Goal: Navigation & Orientation: Find specific page/section

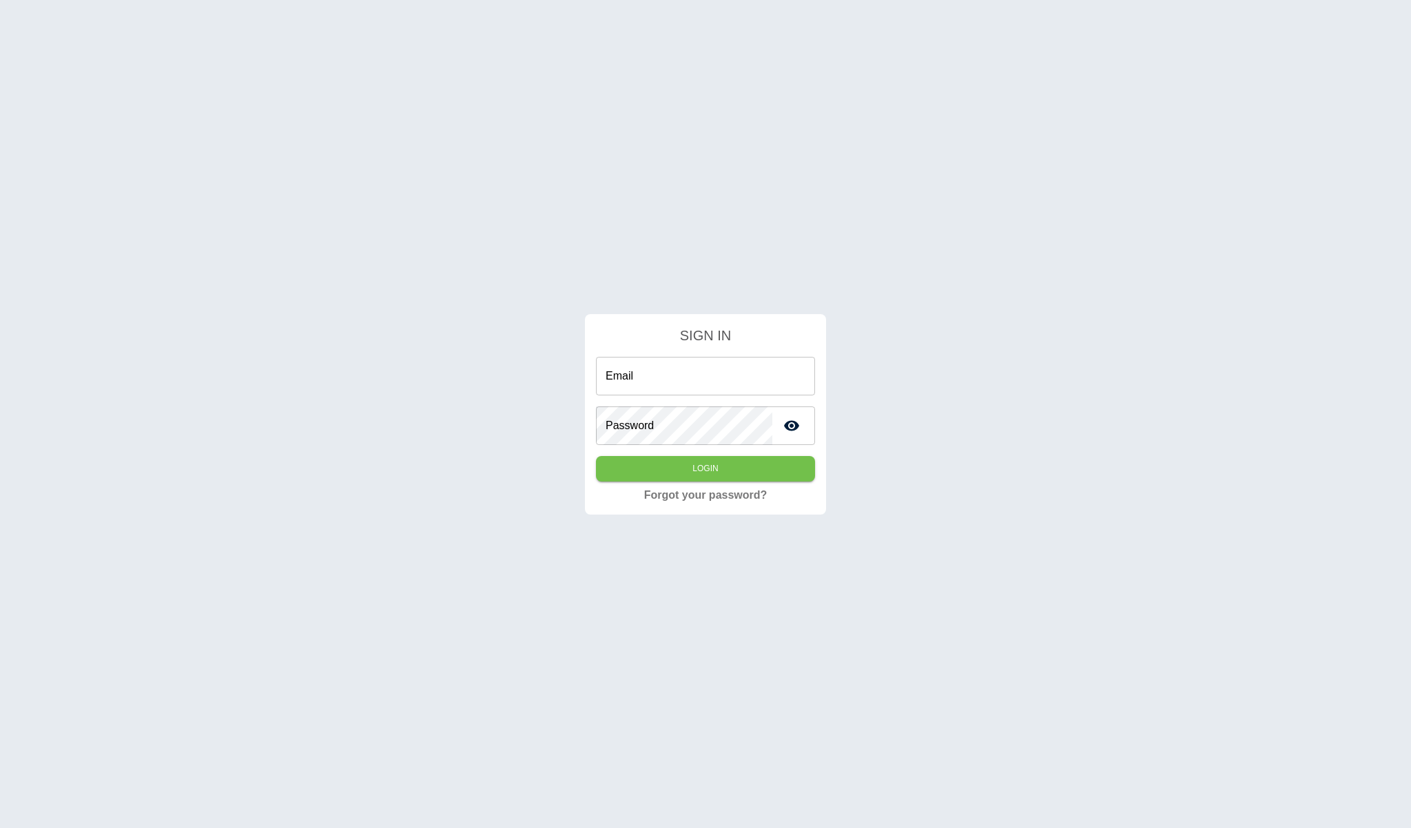
type input "**********"
click at [716, 462] on button "Login" at bounding box center [705, 468] width 219 height 25
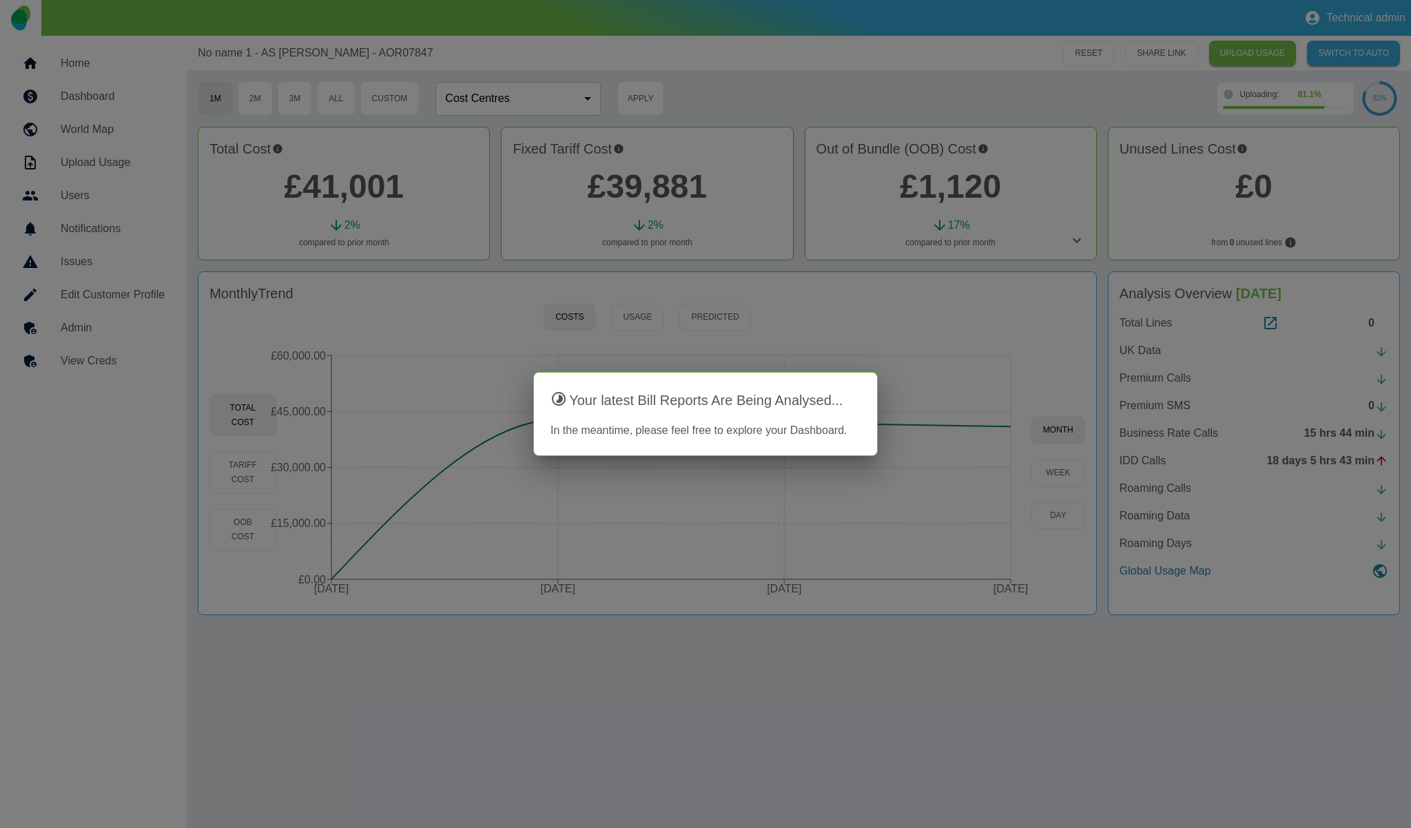
click at [844, 110] on div at bounding box center [705, 414] width 1411 height 828
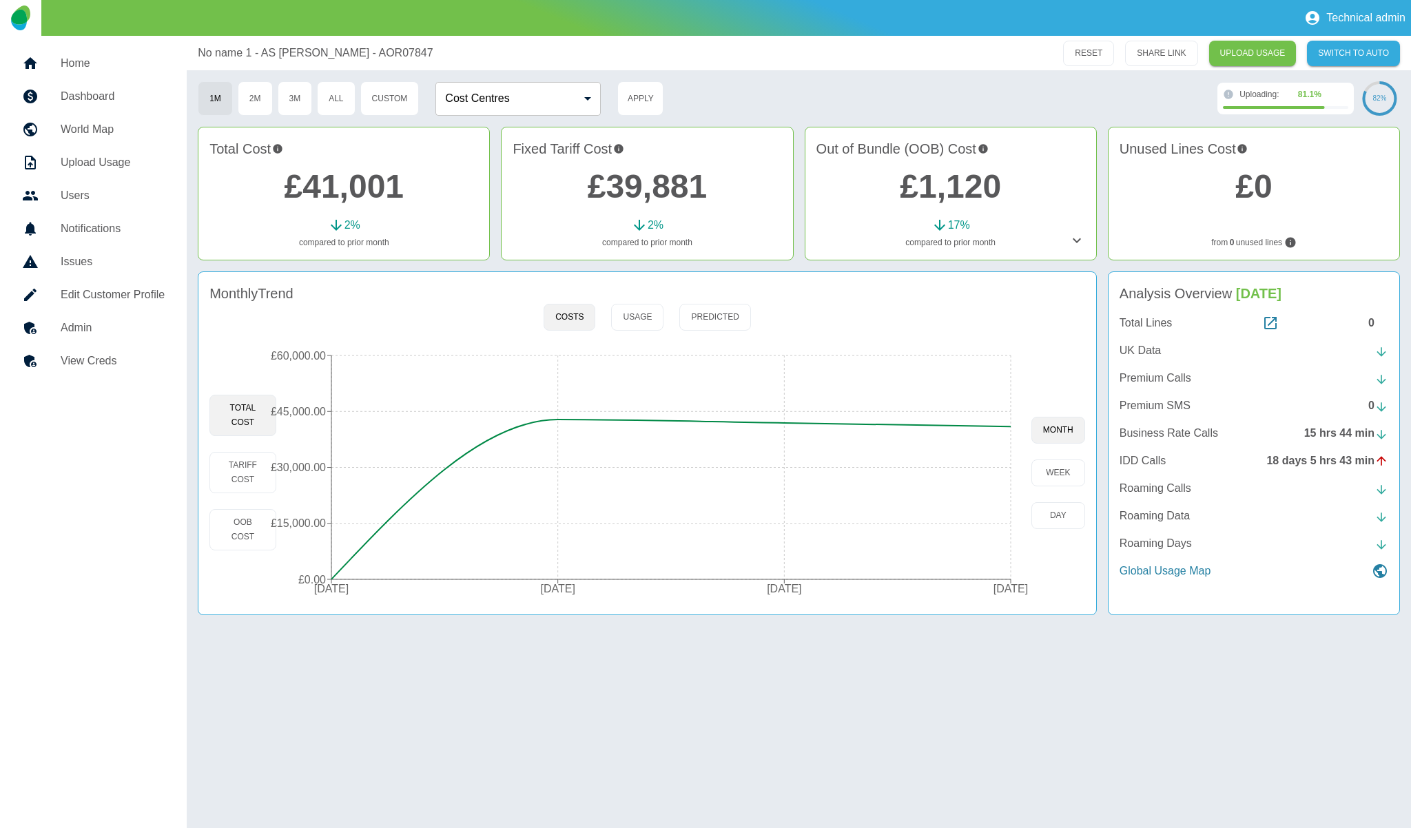
click at [1160, 461] on div "Analysis Overview Aug 2024 Total Lines 0 UK Data Premium Calls Premium SMS 0 Bu…" at bounding box center [1254, 443] width 292 height 344
click at [1185, 471] on div "Total Lines 0 UK Data Premium Calls Premium SMS 0 Business Rate Calls 15 hrs 44…" at bounding box center [1253, 447] width 269 height 265
drag, startPoint x: 1113, startPoint y: 464, endPoint x: 1170, endPoint y: 464, distance: 57.9
click at [1170, 464] on div "Analysis Overview Aug 2024 Total Lines 0 UK Data Premium Calls Premium SMS 0 Bu…" at bounding box center [1254, 443] width 292 height 344
copy p "IDD Calls"
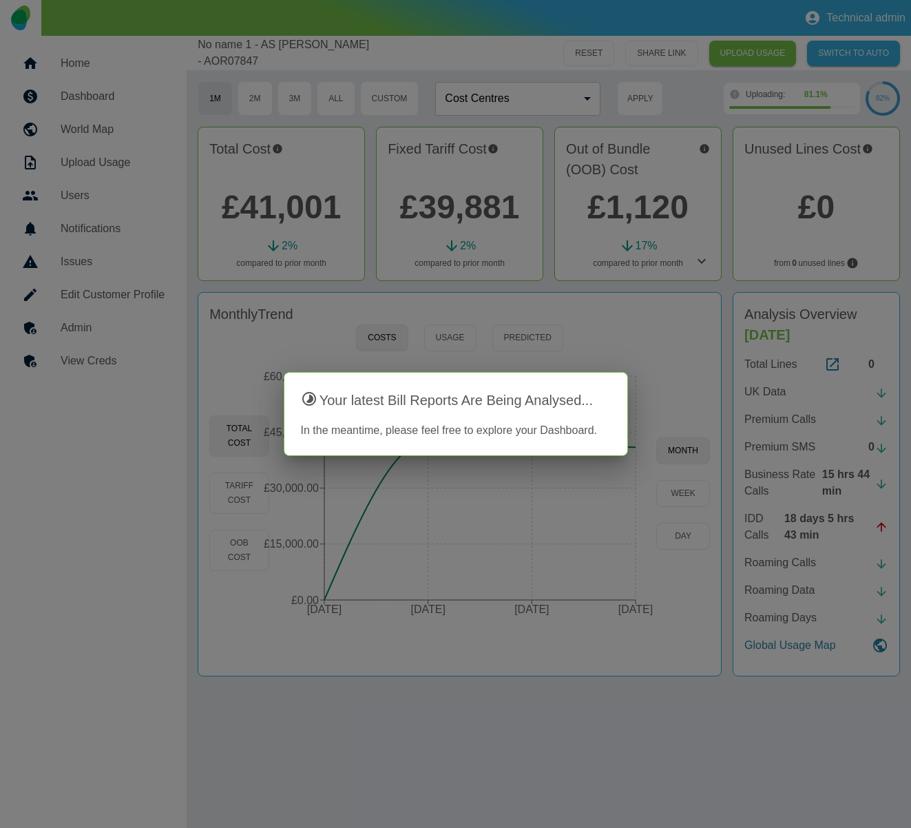
click at [659, 355] on div at bounding box center [455, 414] width 911 height 828
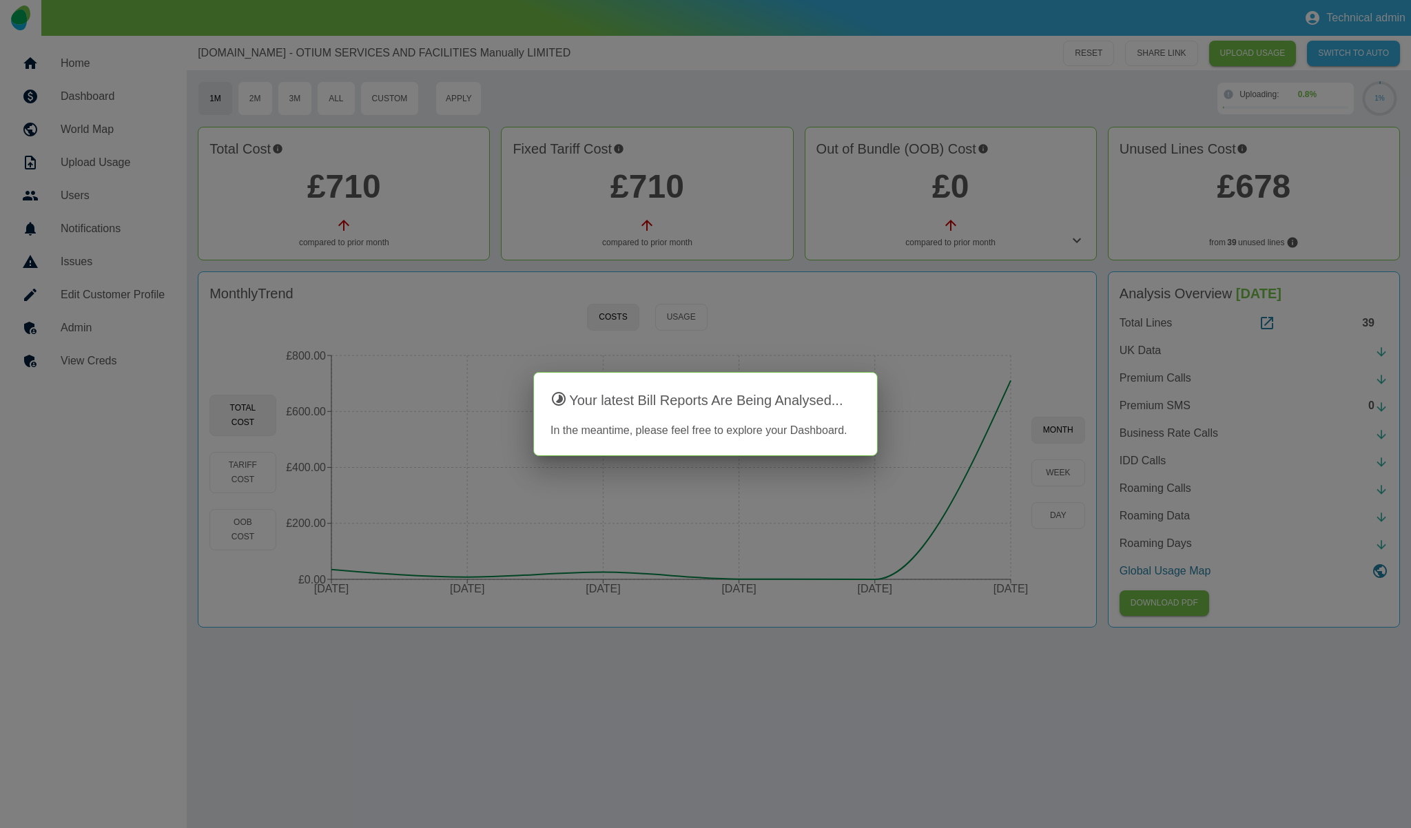
click at [949, 233] on div at bounding box center [705, 414] width 1411 height 828
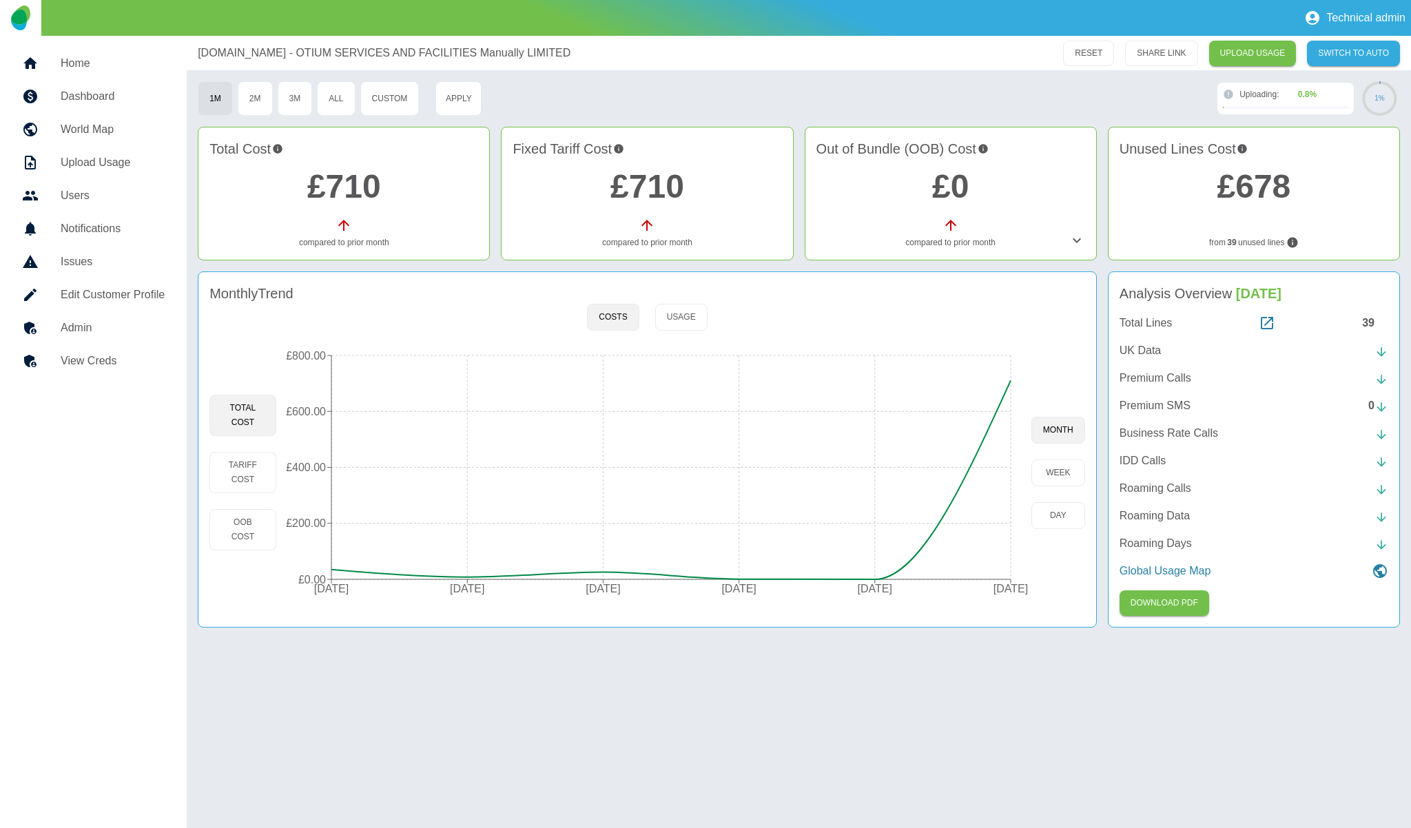
click at [82, 328] on h5 "Admin" at bounding box center [113, 328] width 104 height 17
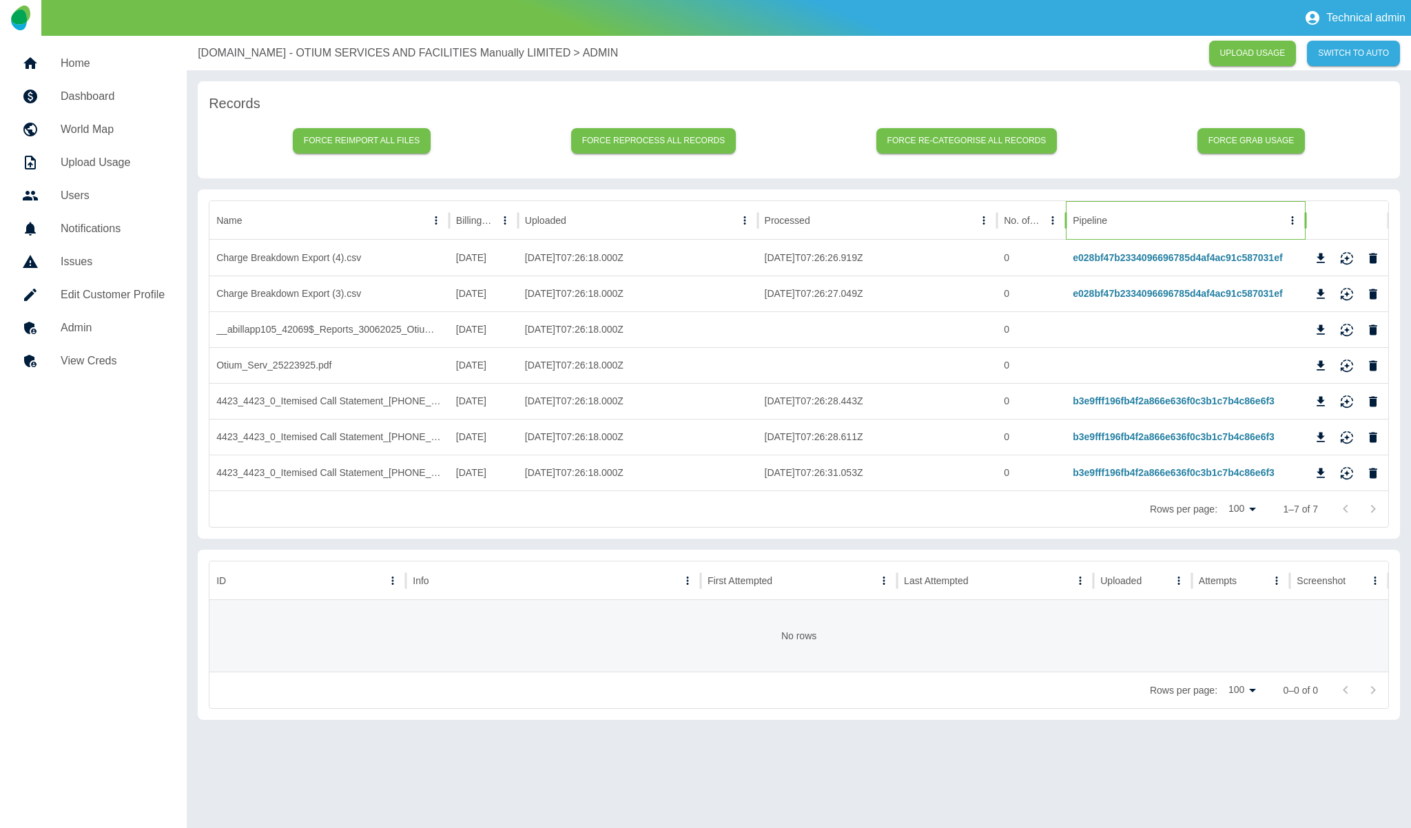
click at [1143, 219] on div "Pipeline" at bounding box center [1178, 220] width 210 height 38
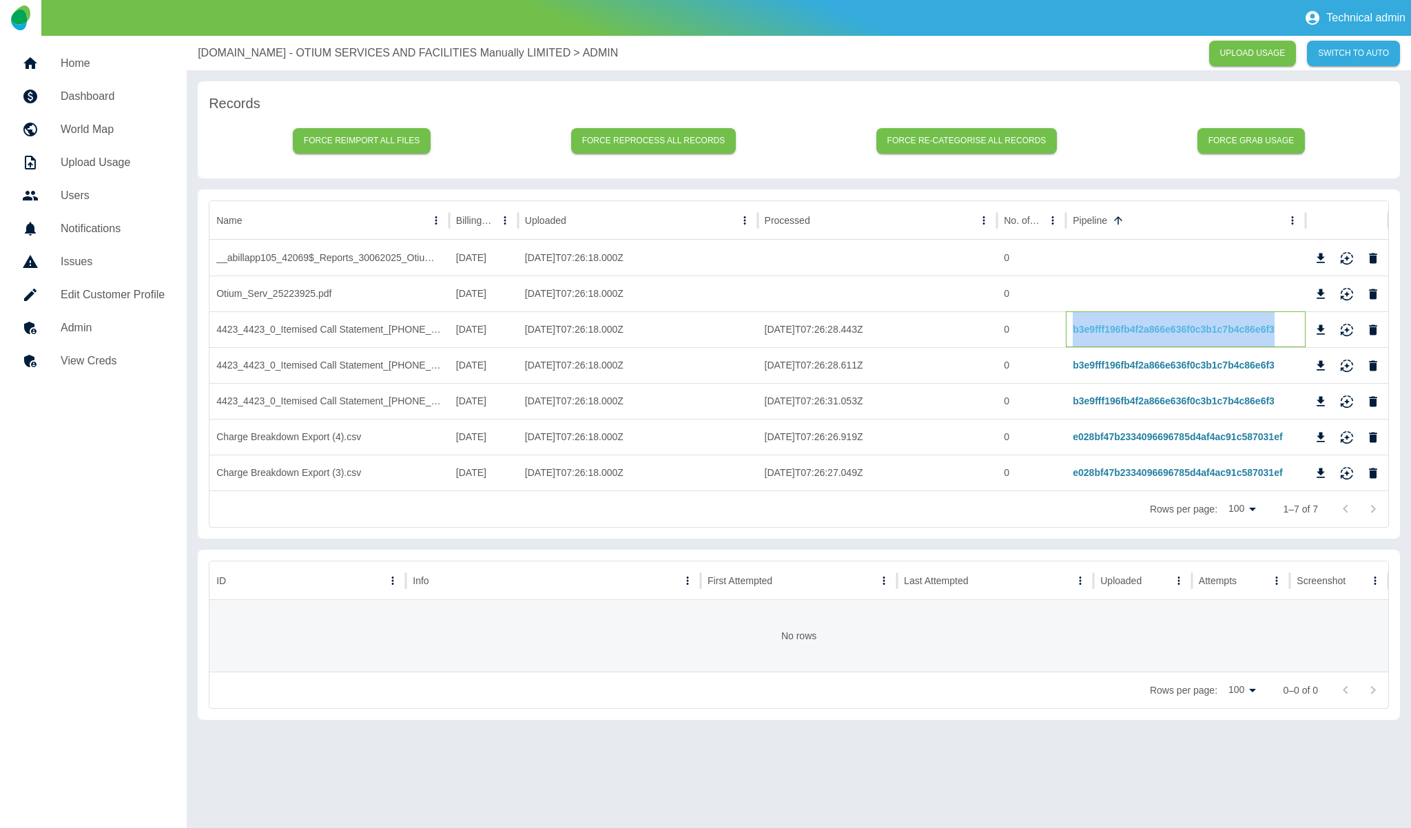
drag, startPoint x: 1279, startPoint y: 330, endPoint x: 1073, endPoint y: 331, distance: 206.0
click at [1073, 331] on div "b3e9fff196fb4f2a866e636f0c3b1c7b4c86e6f3" at bounding box center [1186, 329] width 240 height 36
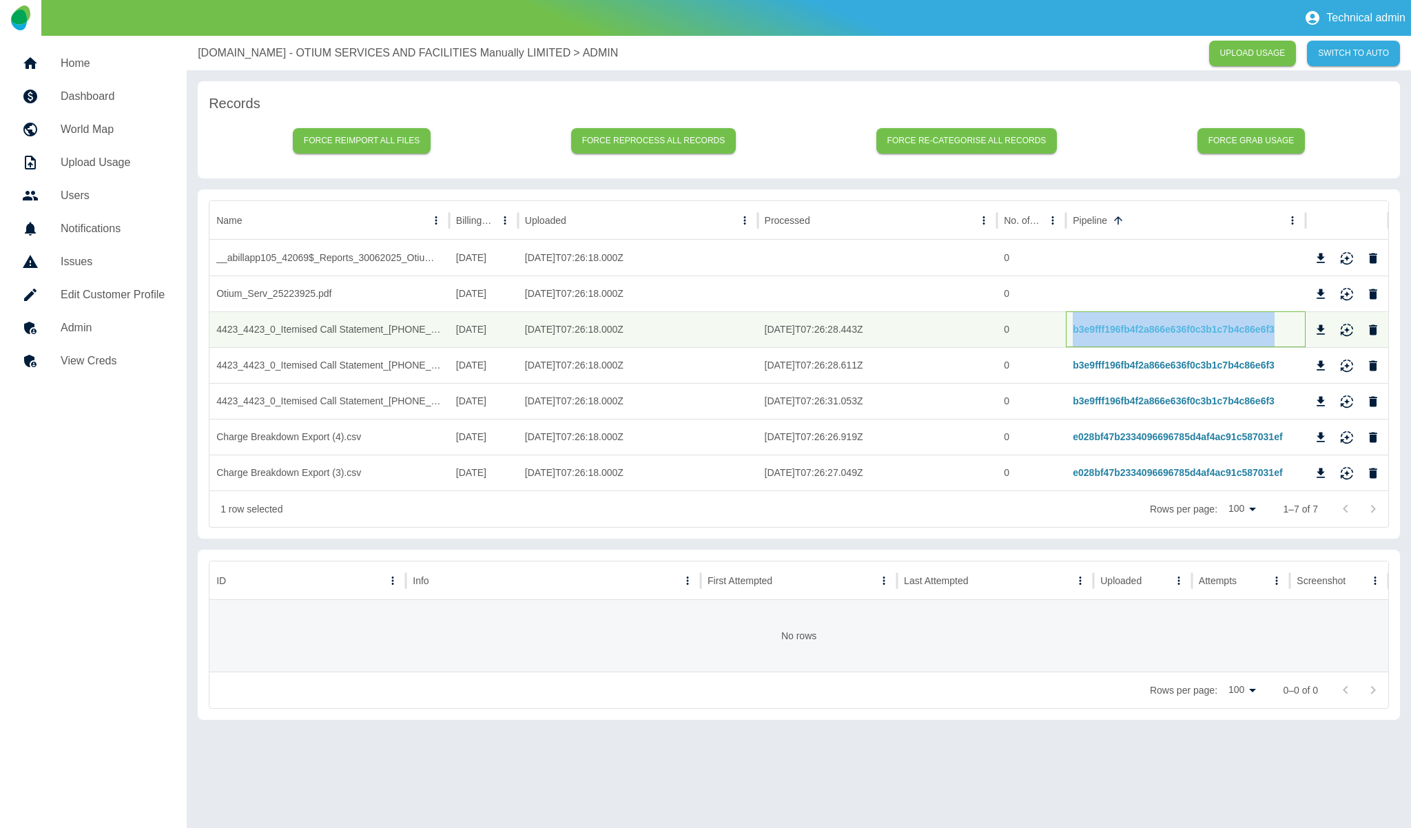
copy link "b3e9fff196fb4f2a866e636f0c3b1c7b4c86e6f3"
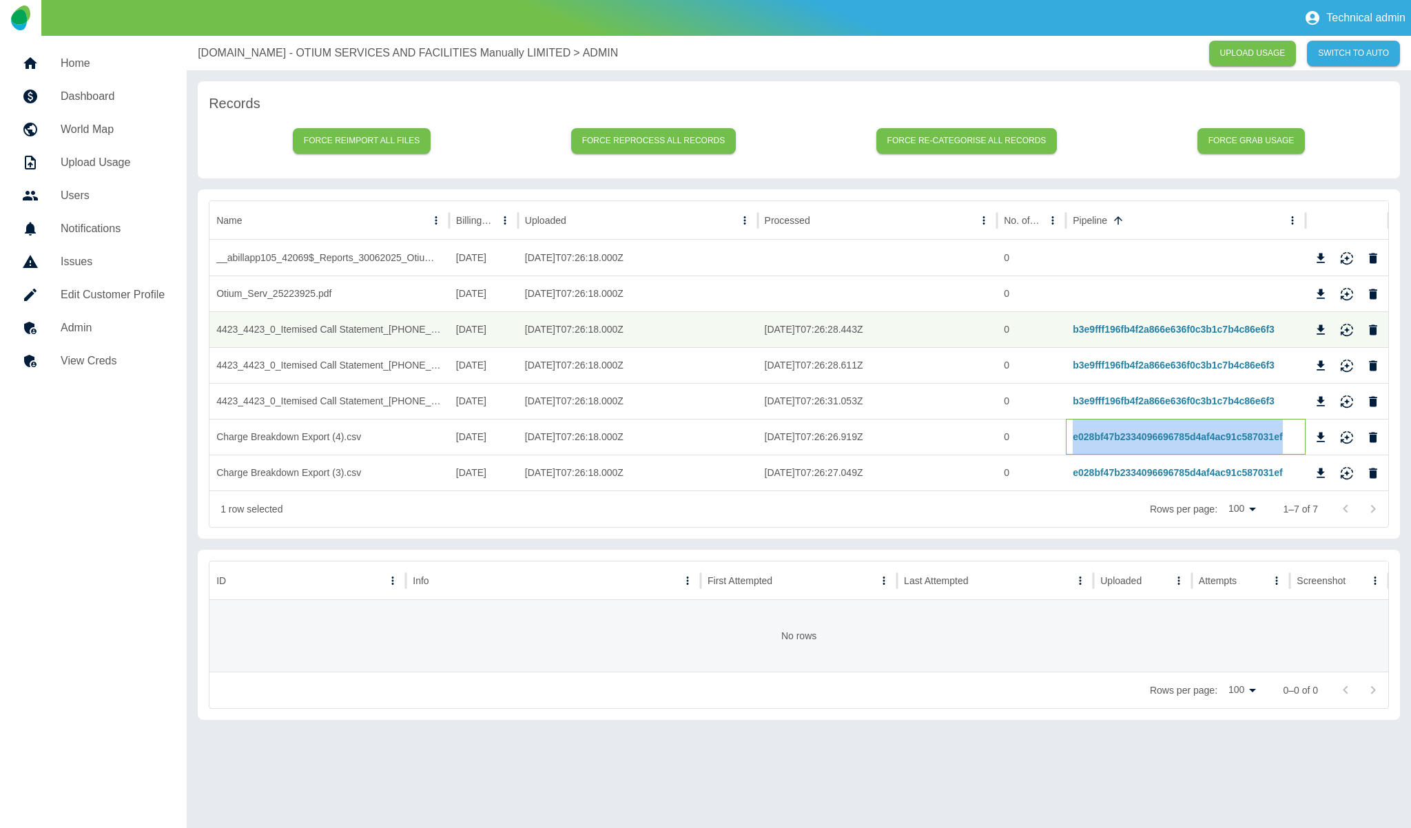
drag, startPoint x: 1067, startPoint y: 439, endPoint x: 1283, endPoint y: 437, distance: 216.3
click at [1283, 437] on div "e028bf47b2334096696785d4af4ac91c587031ef" at bounding box center [1186, 437] width 240 height 36
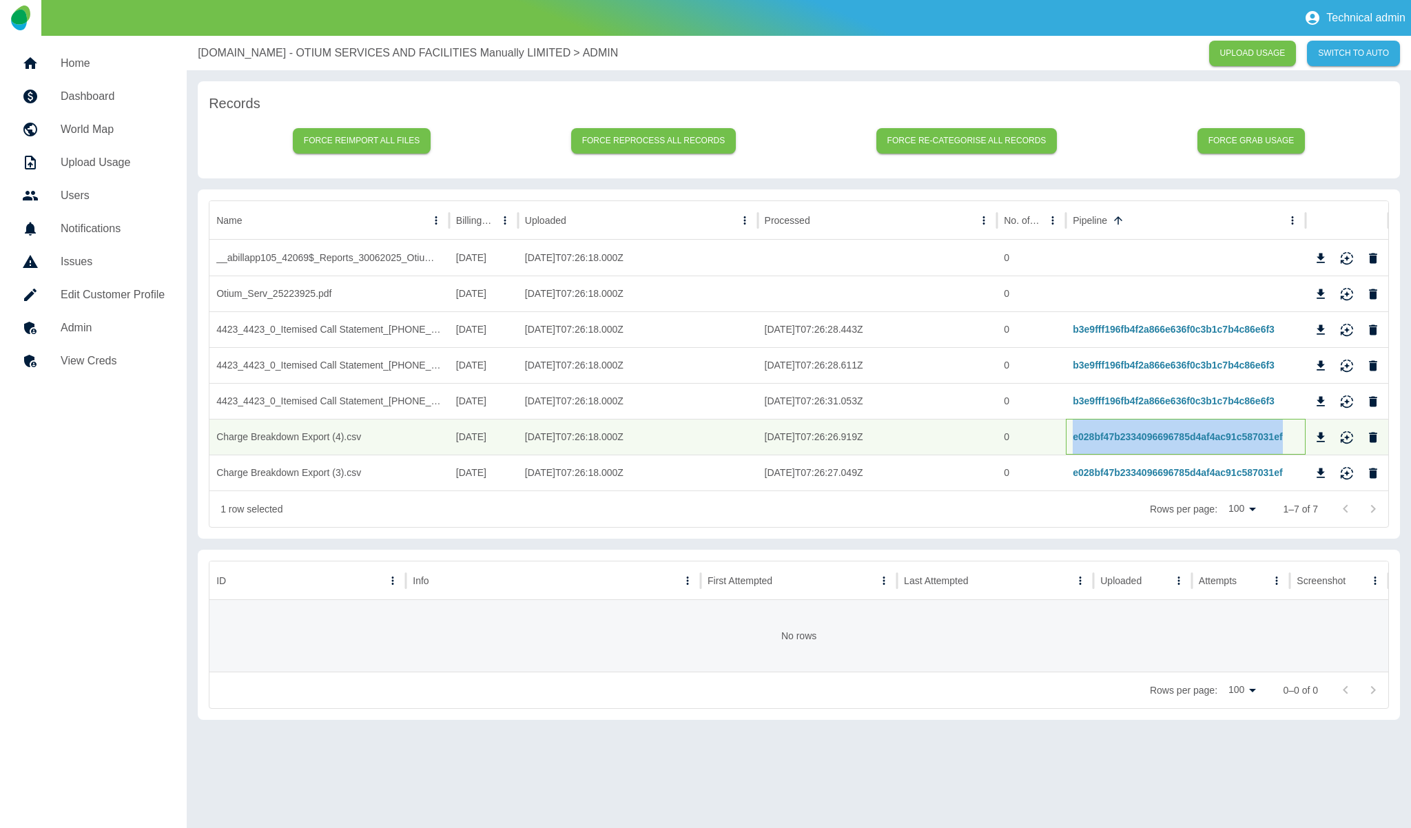
copy link "e028bf47b2334096696785d4af4ac91c587031ef"
click at [375, 145] on button "Force reimport all files" at bounding box center [362, 140] width 138 height 25
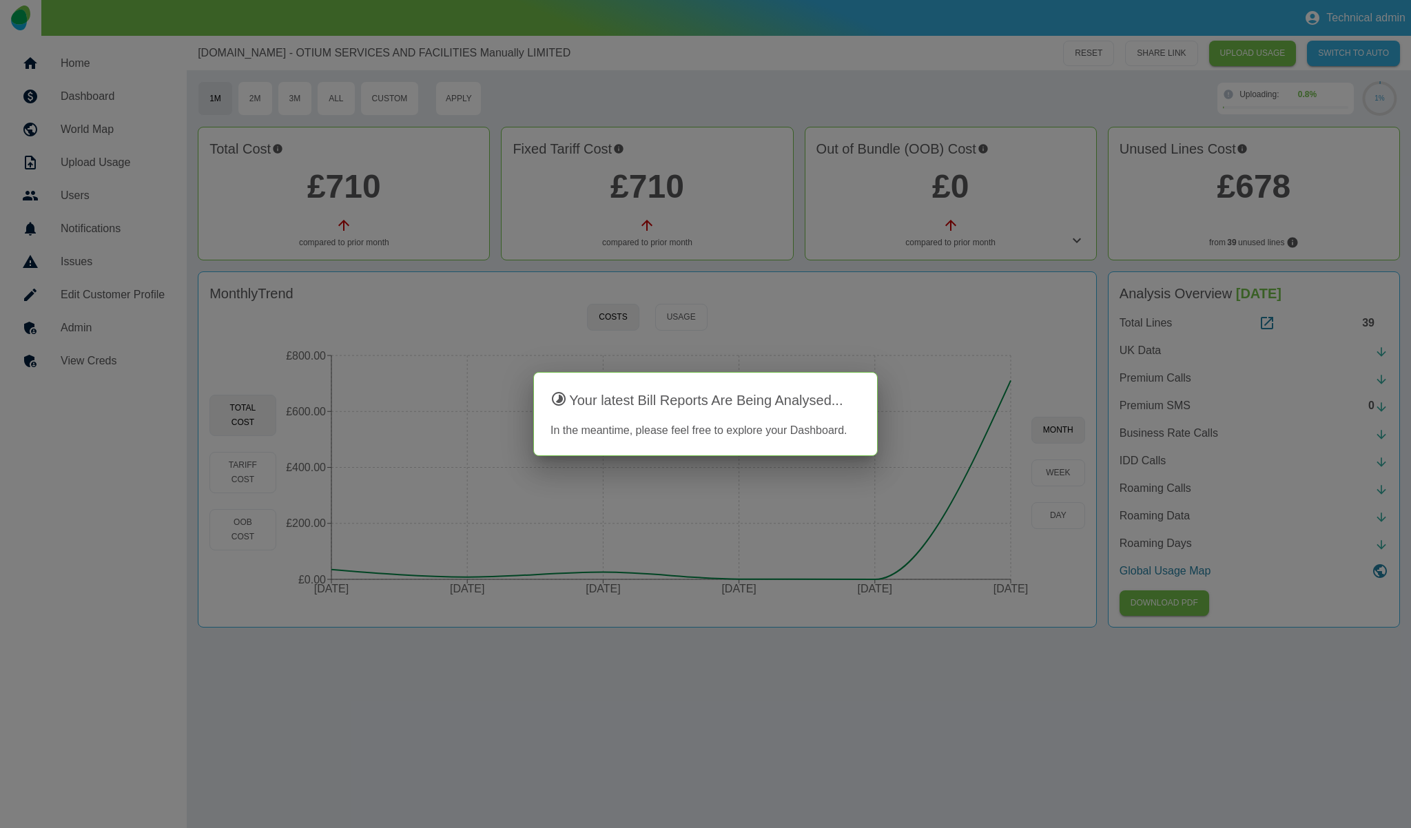
click at [761, 261] on div at bounding box center [705, 414] width 1411 height 828
click at [834, 26] on div at bounding box center [705, 414] width 1411 height 828
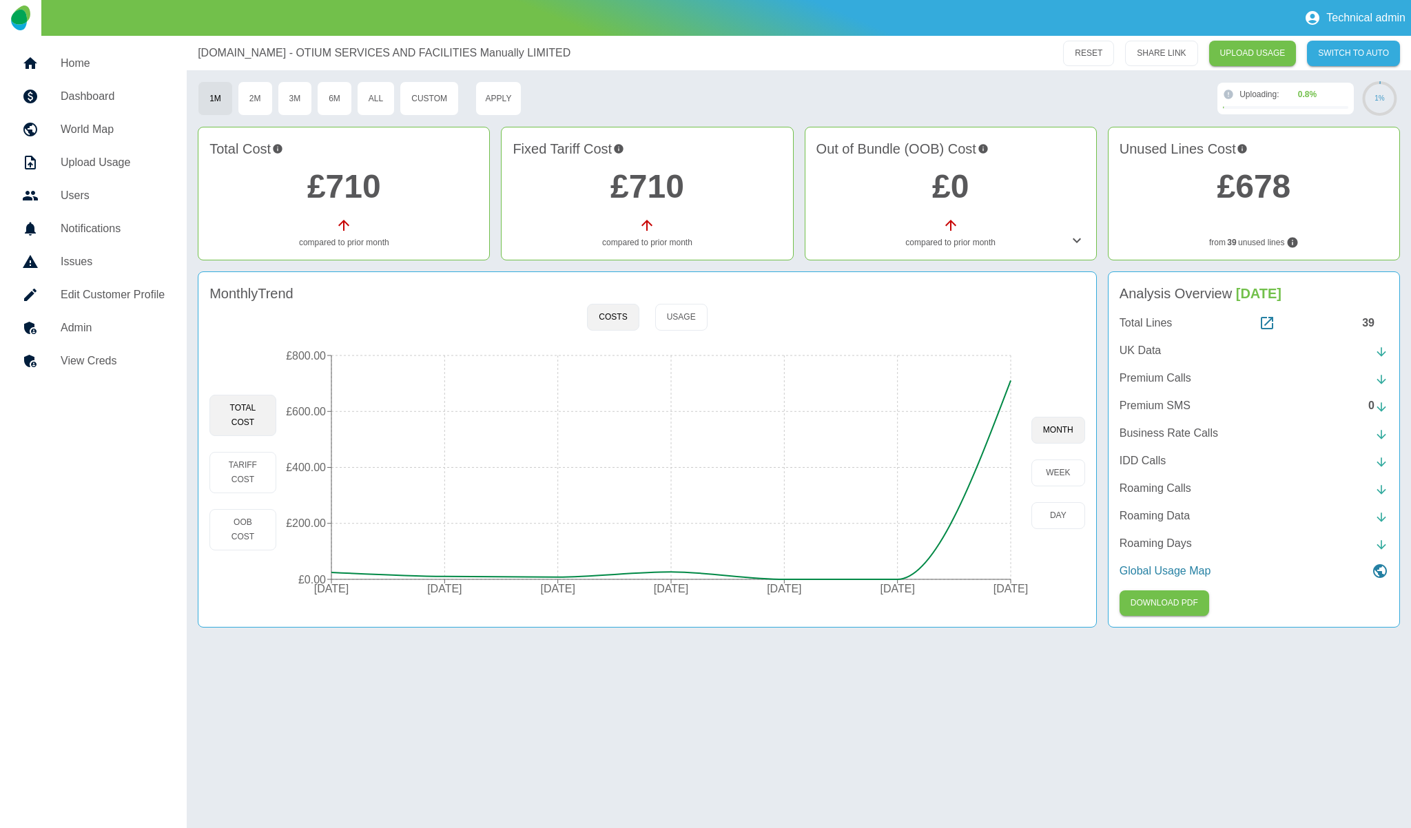
click at [81, 329] on h5 "Admin" at bounding box center [113, 328] width 104 height 17
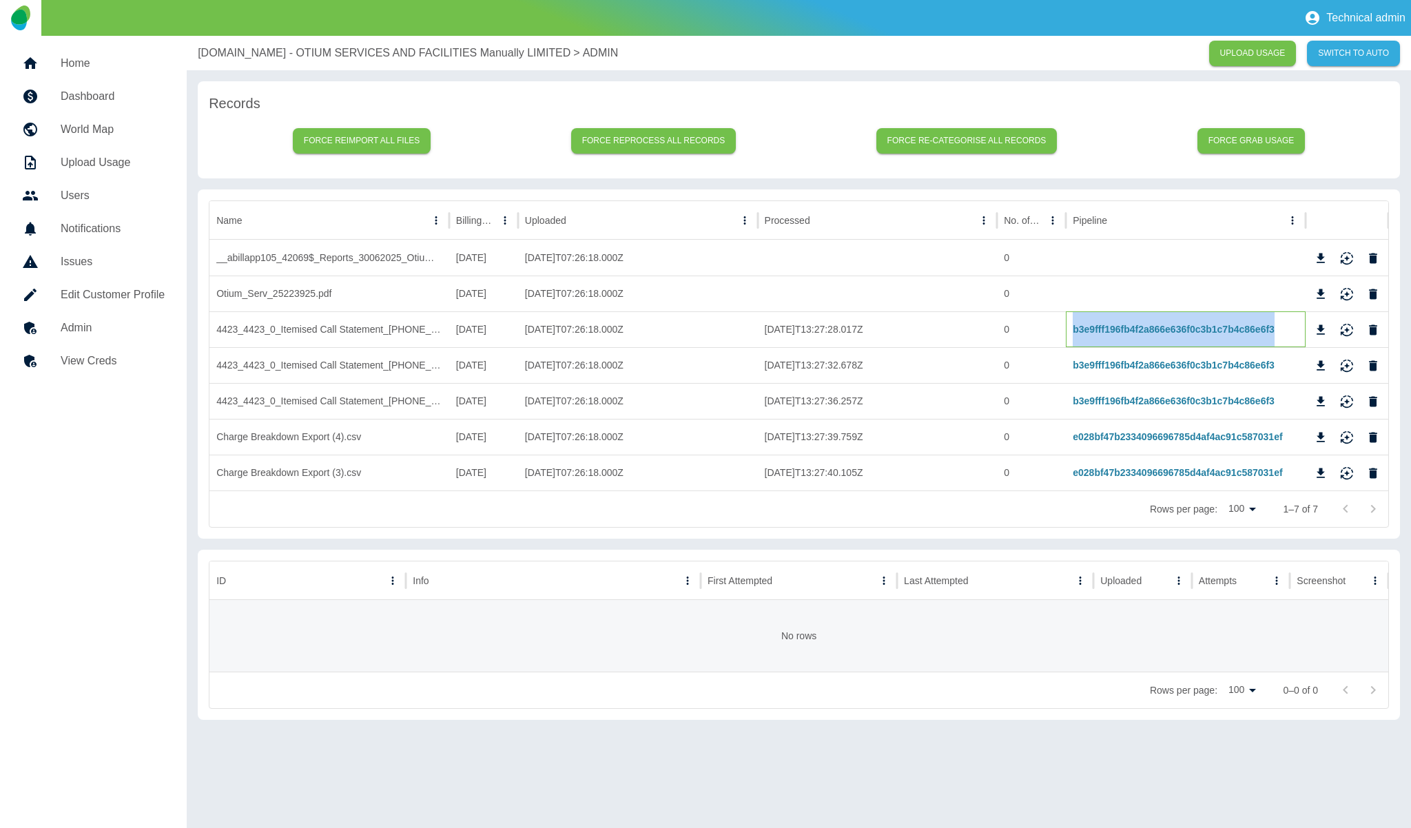
drag, startPoint x: 1068, startPoint y: 331, endPoint x: 1275, endPoint y: 328, distance: 207.4
click at [1275, 328] on div "b3e9fff196fb4f2a866e636f0c3b1c7b4c86e6f3" at bounding box center [1186, 329] width 240 height 36
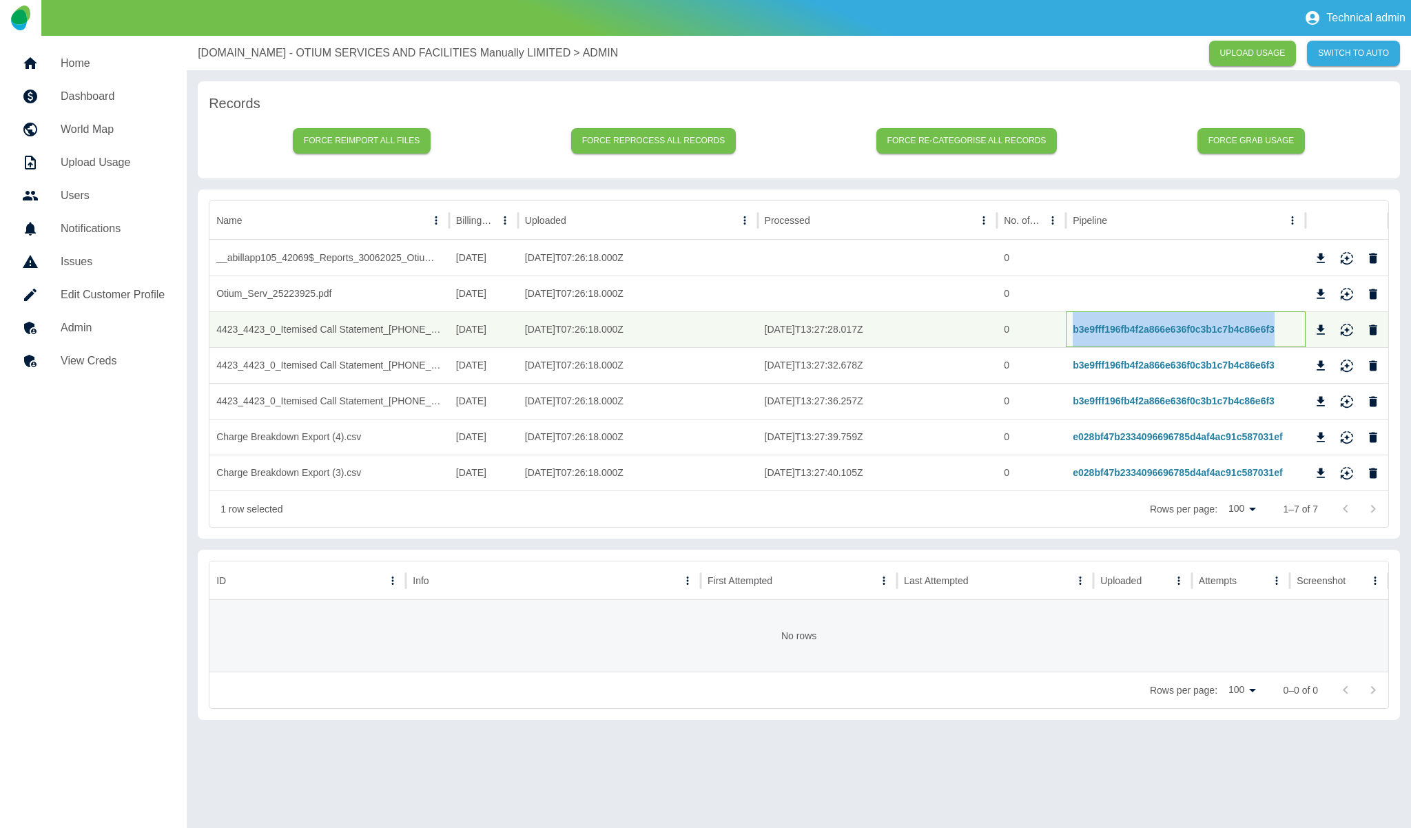
copy link "b3e9fff196fb4f2a866e636f0c3b1c7b4c86e6f3"
click at [88, 97] on h5 "Dashboard" at bounding box center [113, 96] width 104 height 17
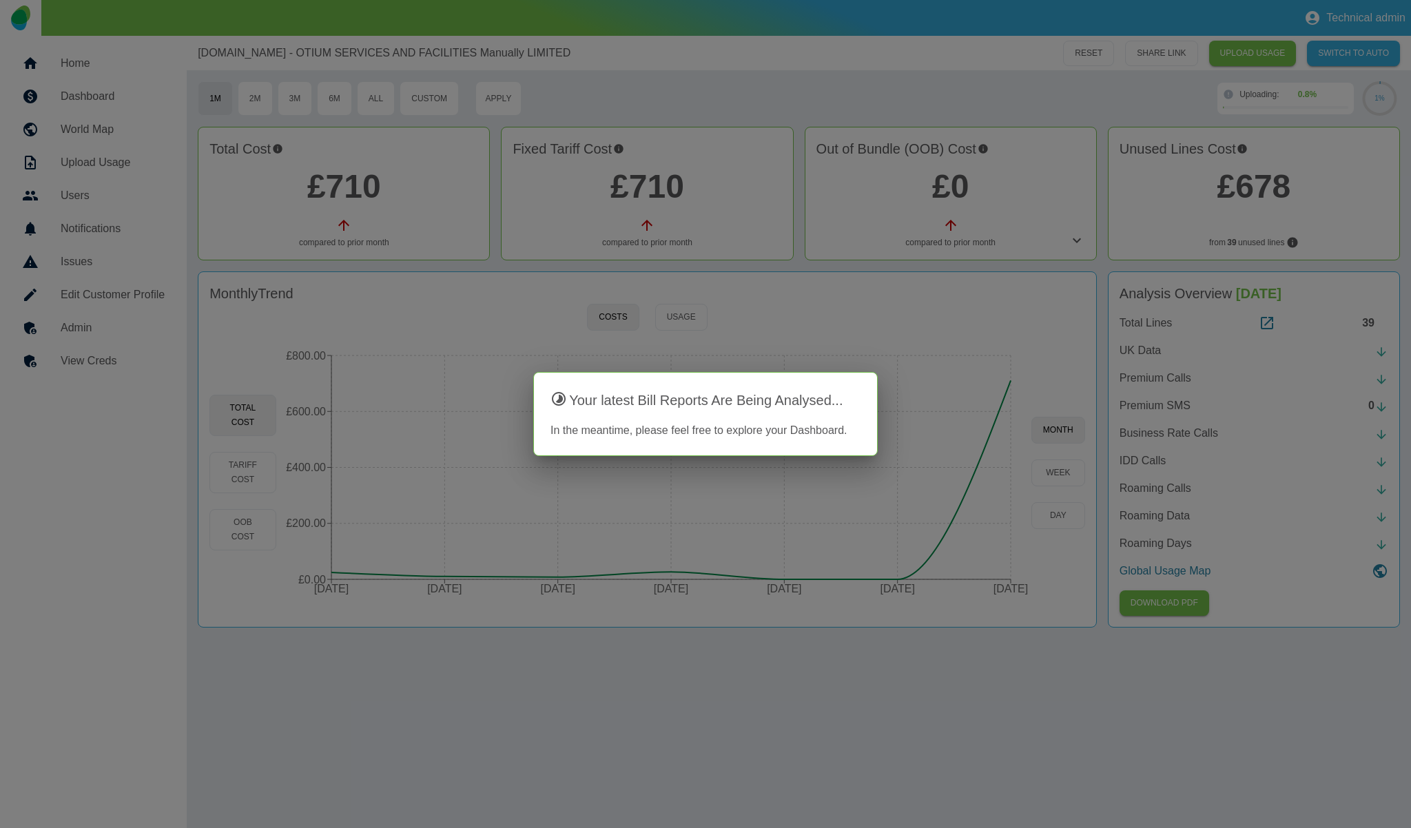
drag, startPoint x: 464, startPoint y: 317, endPoint x: 451, endPoint y: 317, distance: 13.1
click at [465, 317] on div at bounding box center [705, 414] width 1411 height 828
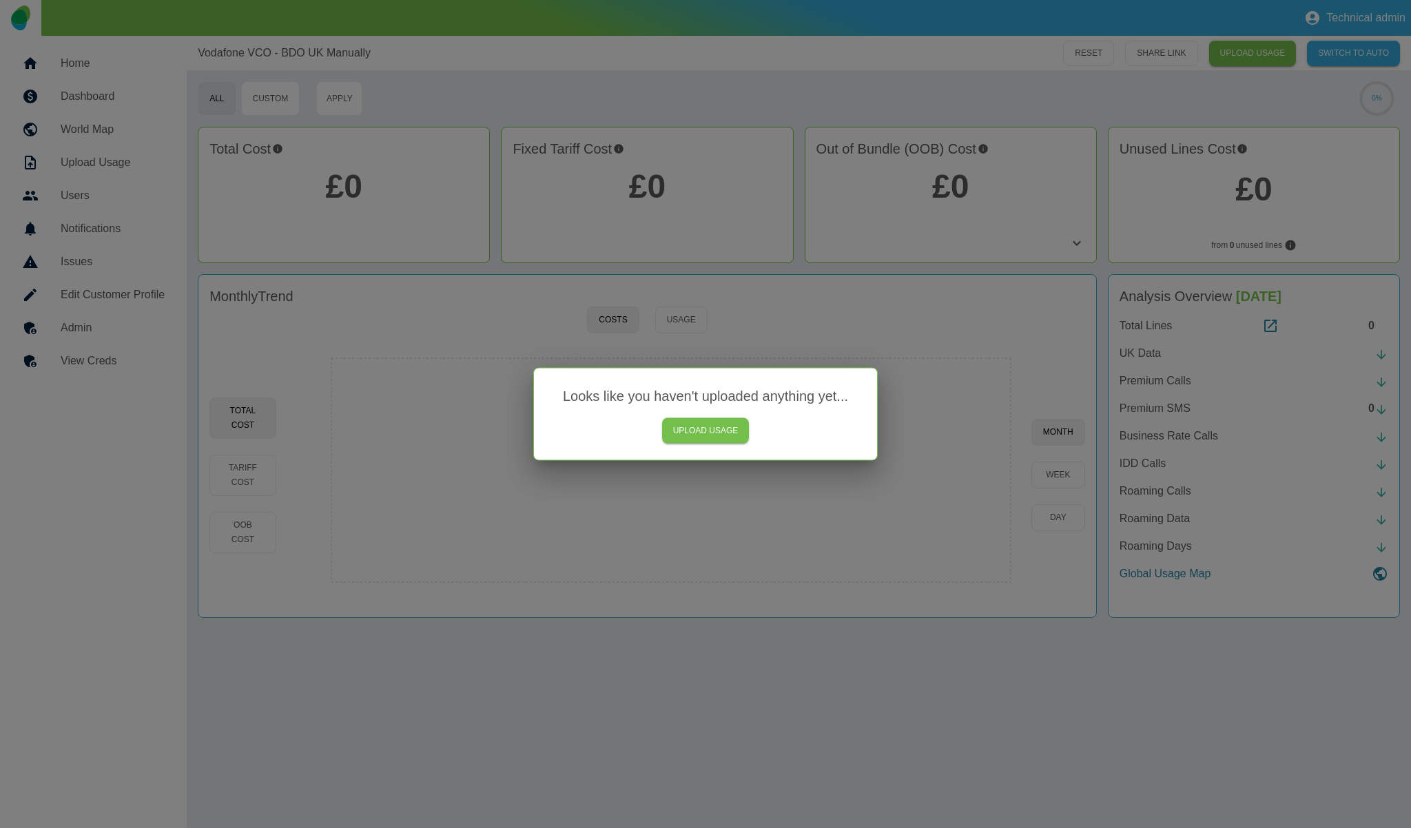
click at [800, 314] on div at bounding box center [705, 414] width 1411 height 828
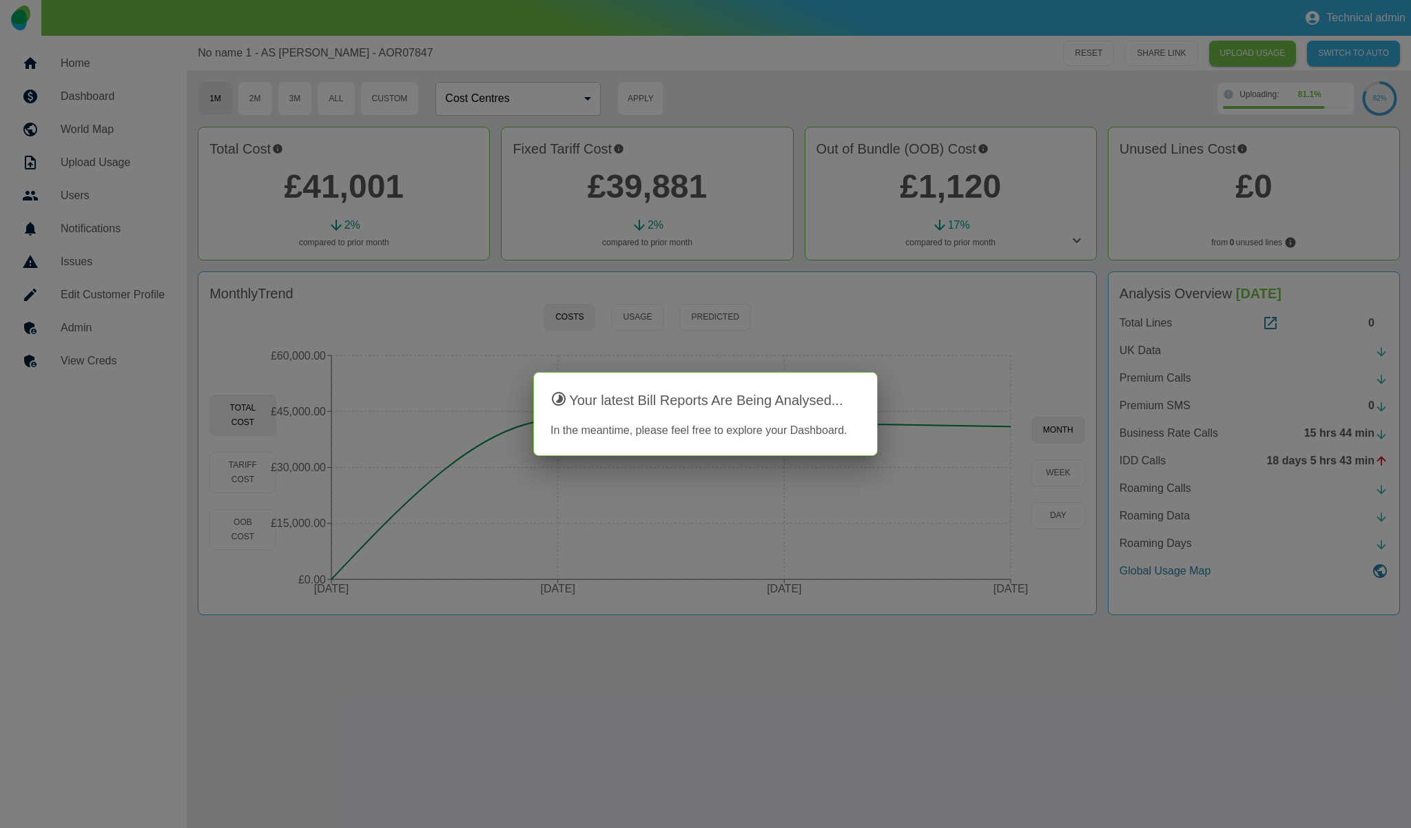
click at [819, 91] on div at bounding box center [705, 414] width 1411 height 828
